Goal: Find specific page/section: Find specific page/section

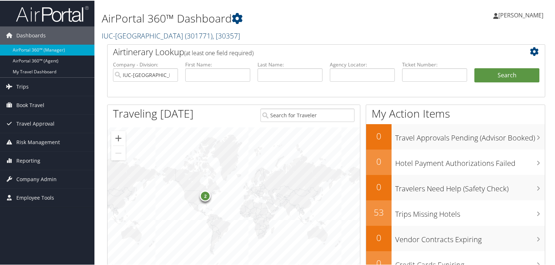
click at [193, 34] on span "( 301771 )" at bounding box center [199, 35] width 28 height 10
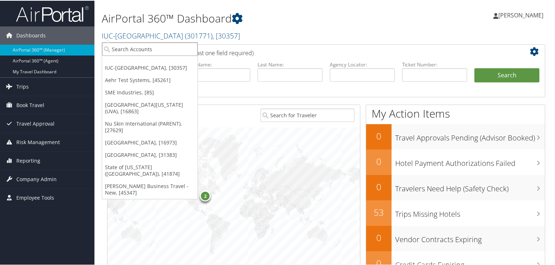
click at [161, 51] on input "search" at bounding box center [150, 48] width 96 height 13
paste input "Troy"
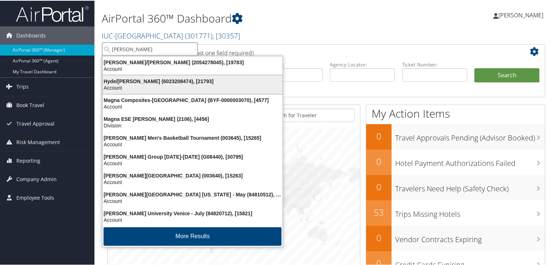
type input "Troy"
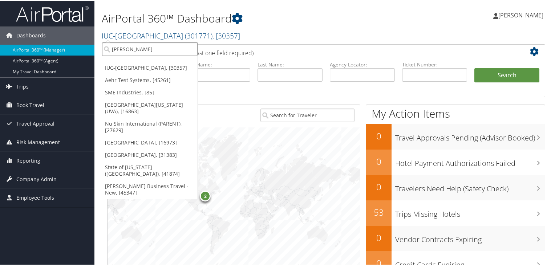
click at [162, 51] on input "Troy" at bounding box center [150, 48] width 96 height 13
paste input "Troy"
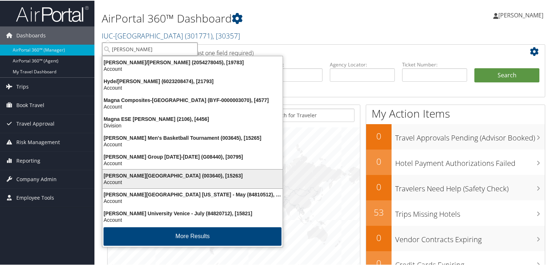
type input "Troy"
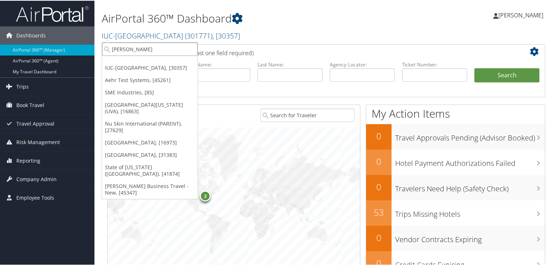
click at [156, 51] on input "Troy" at bounding box center [150, 48] width 96 height 13
paste input "Troy"
type input "Troy"
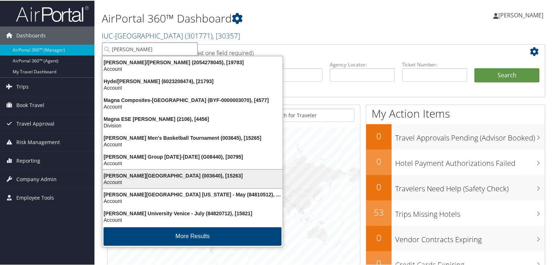
click at [158, 182] on div "Account" at bounding box center [192, 181] width 189 height 7
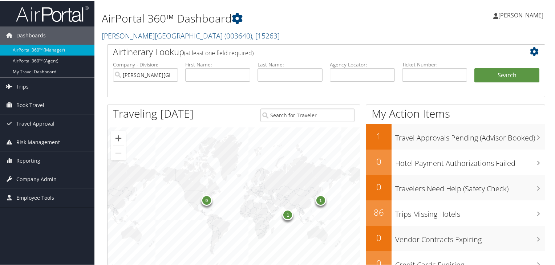
drag, startPoint x: 547, startPoint y: 82, endPoint x: 558, endPoint y: 88, distance: 11.7
click at [555, 88] on html "Menu Dashboards ► AirPortal 360™ (Manager) AirPortal 360™ (Agent) My Travel Das…" at bounding box center [279, 132] width 558 height 265
click at [35, 178] on span "Company Admin" at bounding box center [36, 179] width 40 height 18
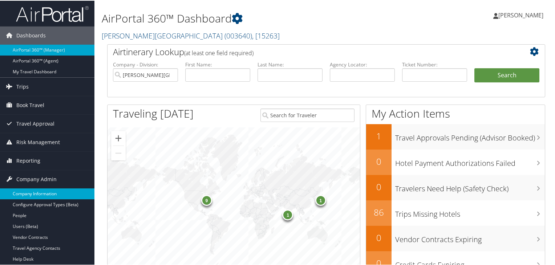
click at [36, 198] on link "Company Information" at bounding box center [47, 193] width 95 height 11
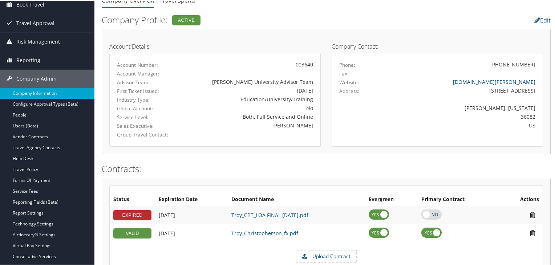
scroll to position [57, 0]
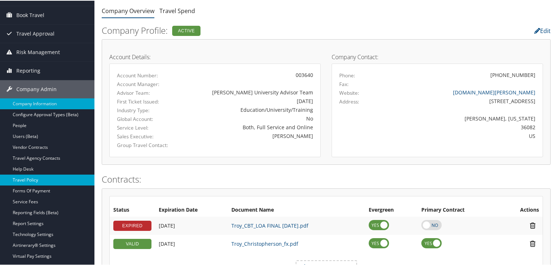
click at [44, 177] on link "Travel Policy" at bounding box center [47, 179] width 95 height 11
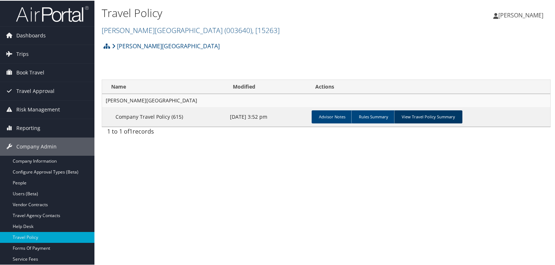
click at [416, 116] on link "View Travel Policy Summary" at bounding box center [428, 116] width 68 height 13
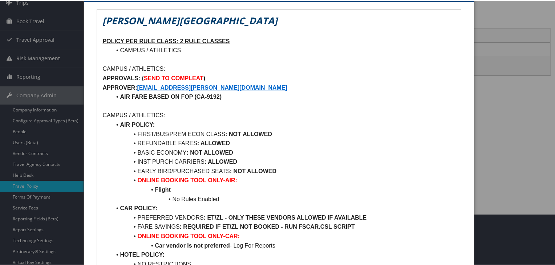
scroll to position [46, 0]
